Goal: Navigation & Orientation: Find specific page/section

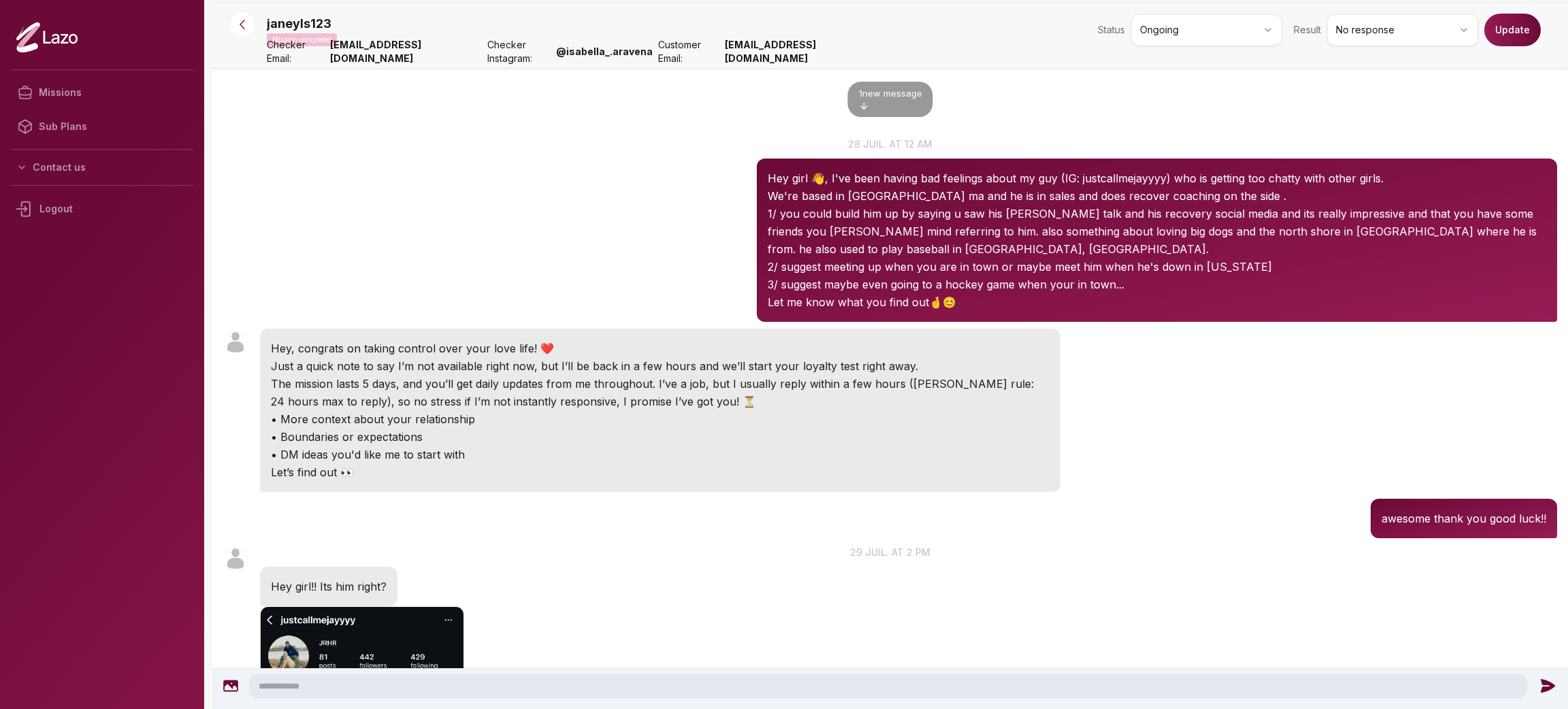
scroll to position [1304, 0]
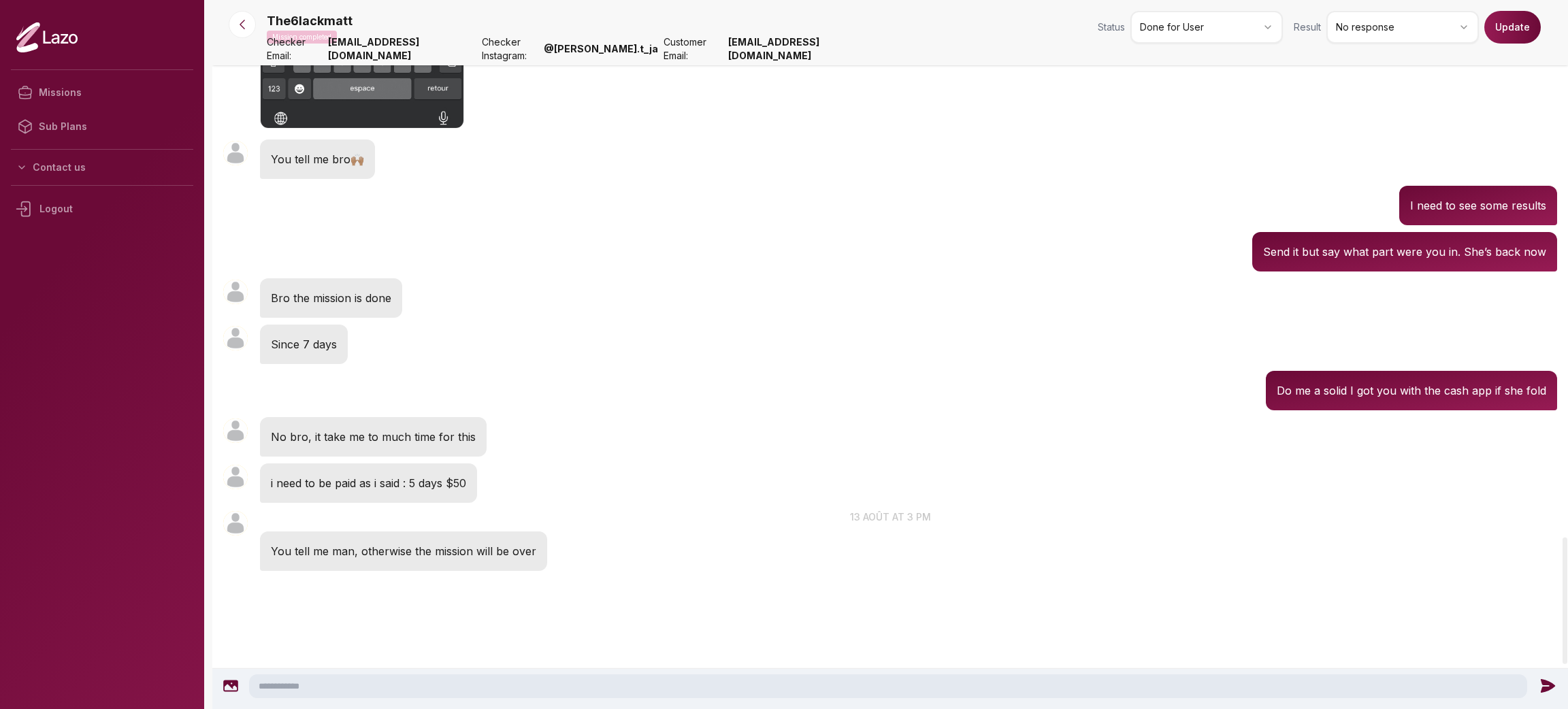
scroll to position [3257, 0]
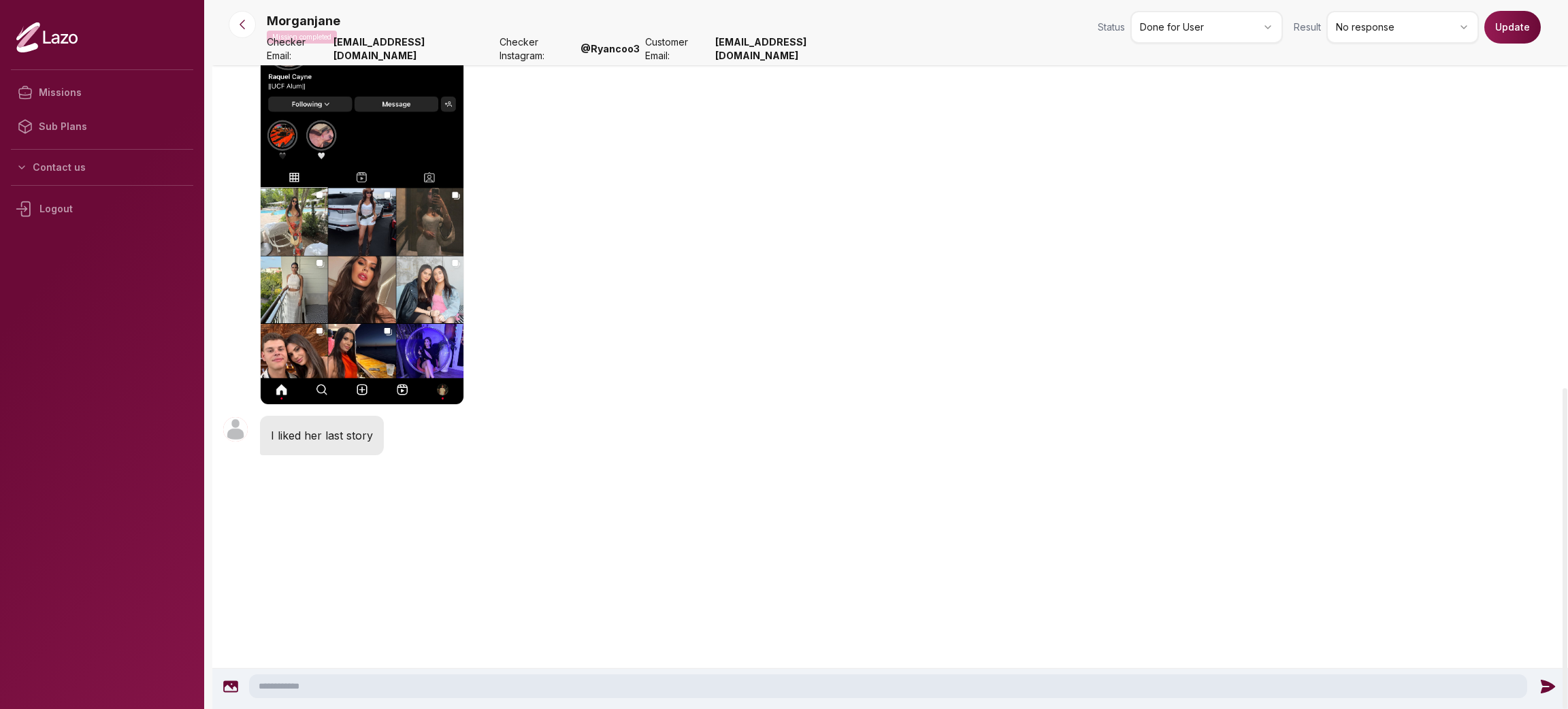
scroll to position [858, 0]
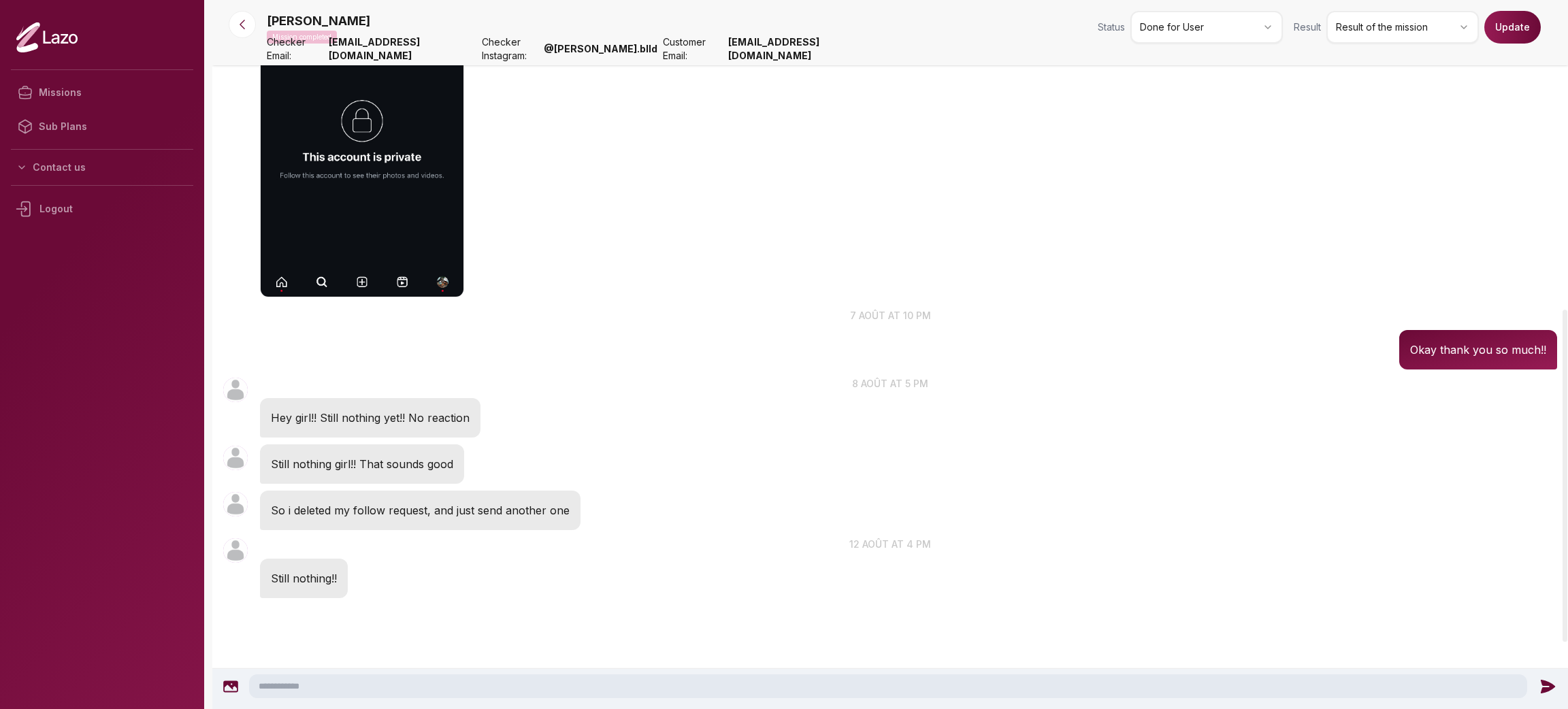
scroll to position [806, 0]
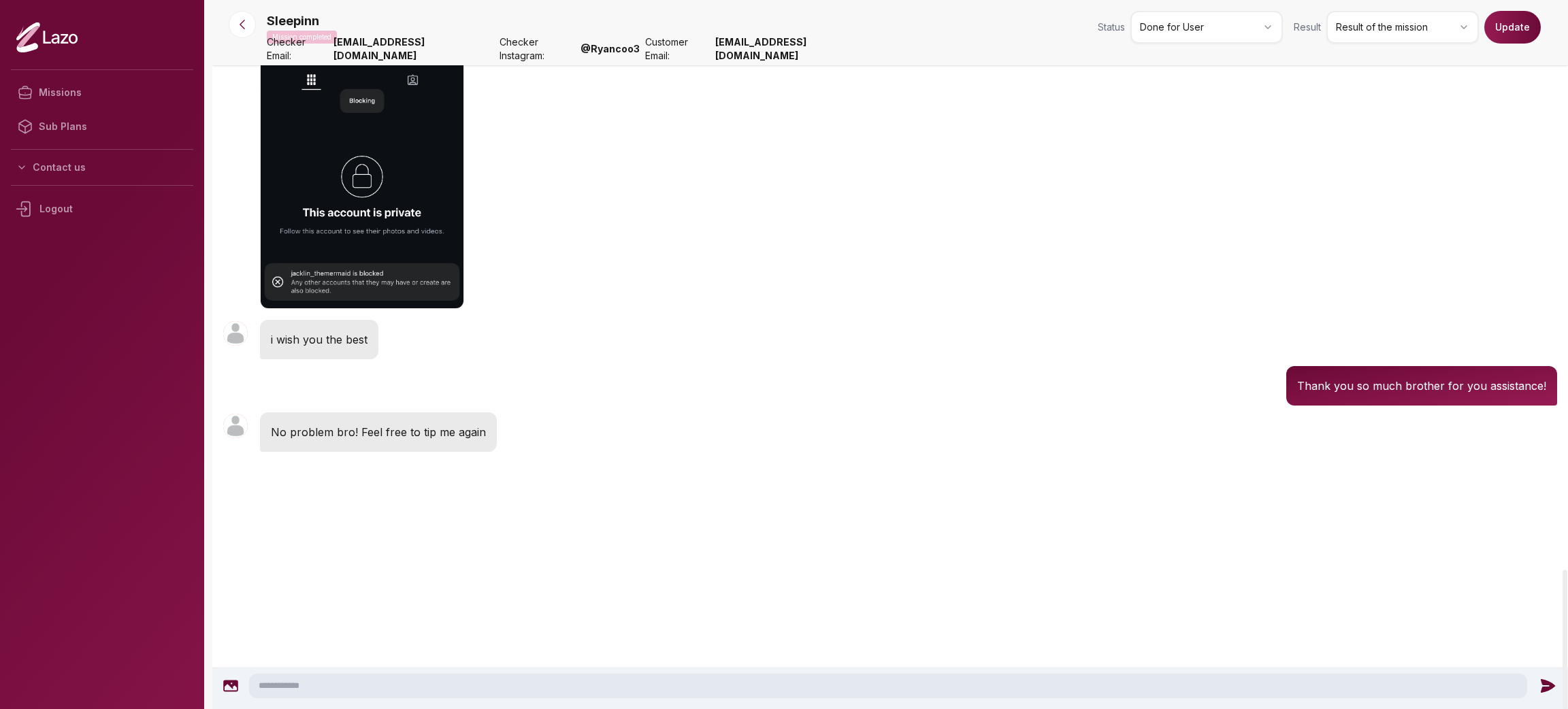
scroll to position [3664, 0]
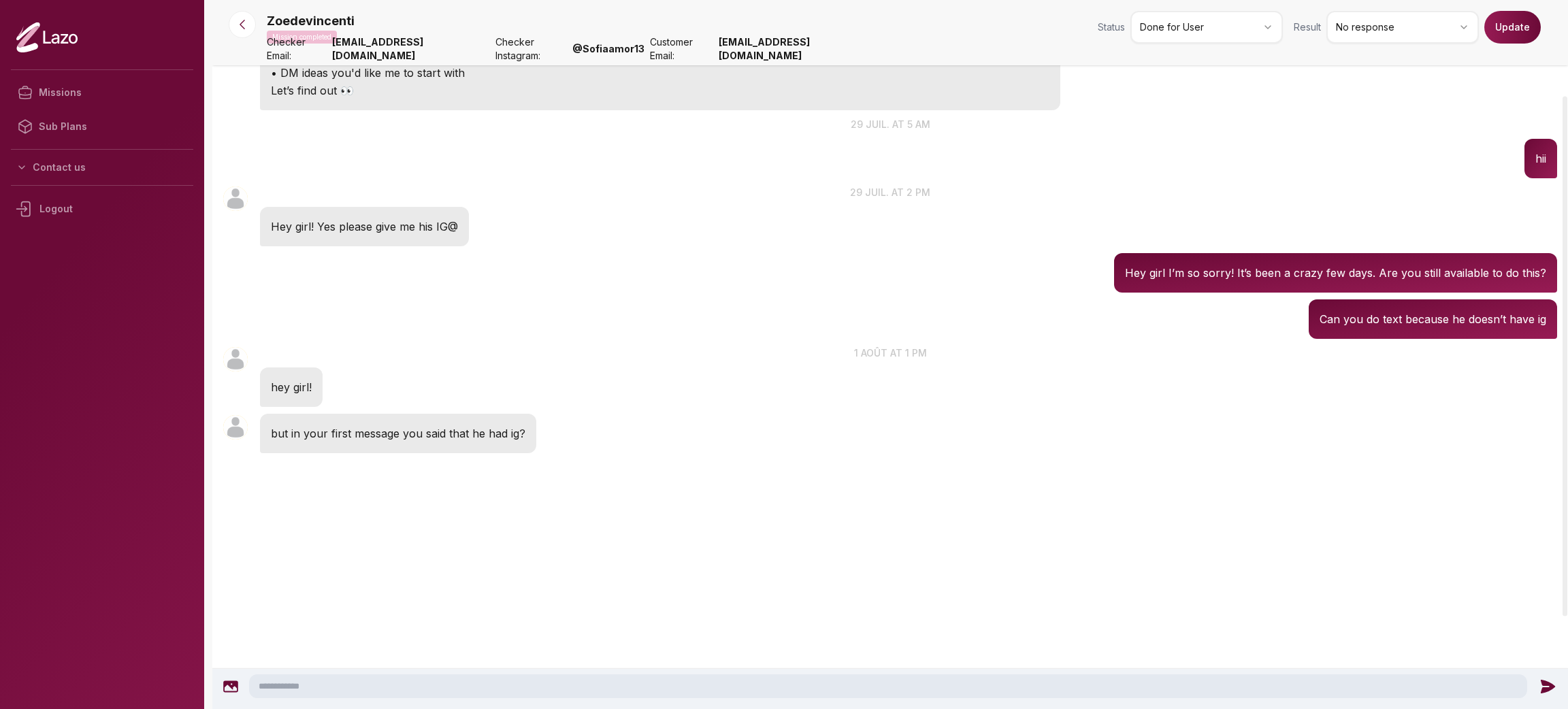
scroll to position [113, 0]
